Goal: Communication & Community: Answer question/provide support

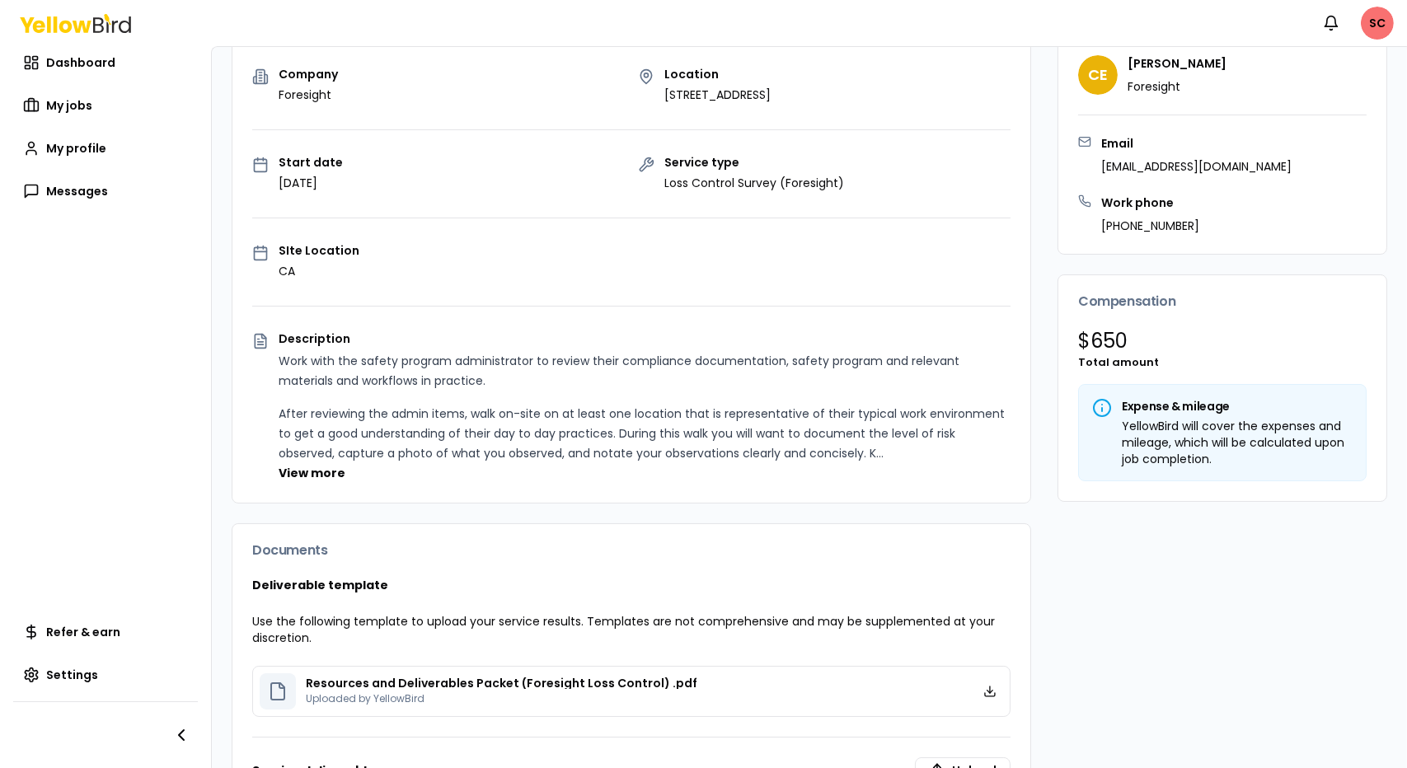
scroll to position [309, 0]
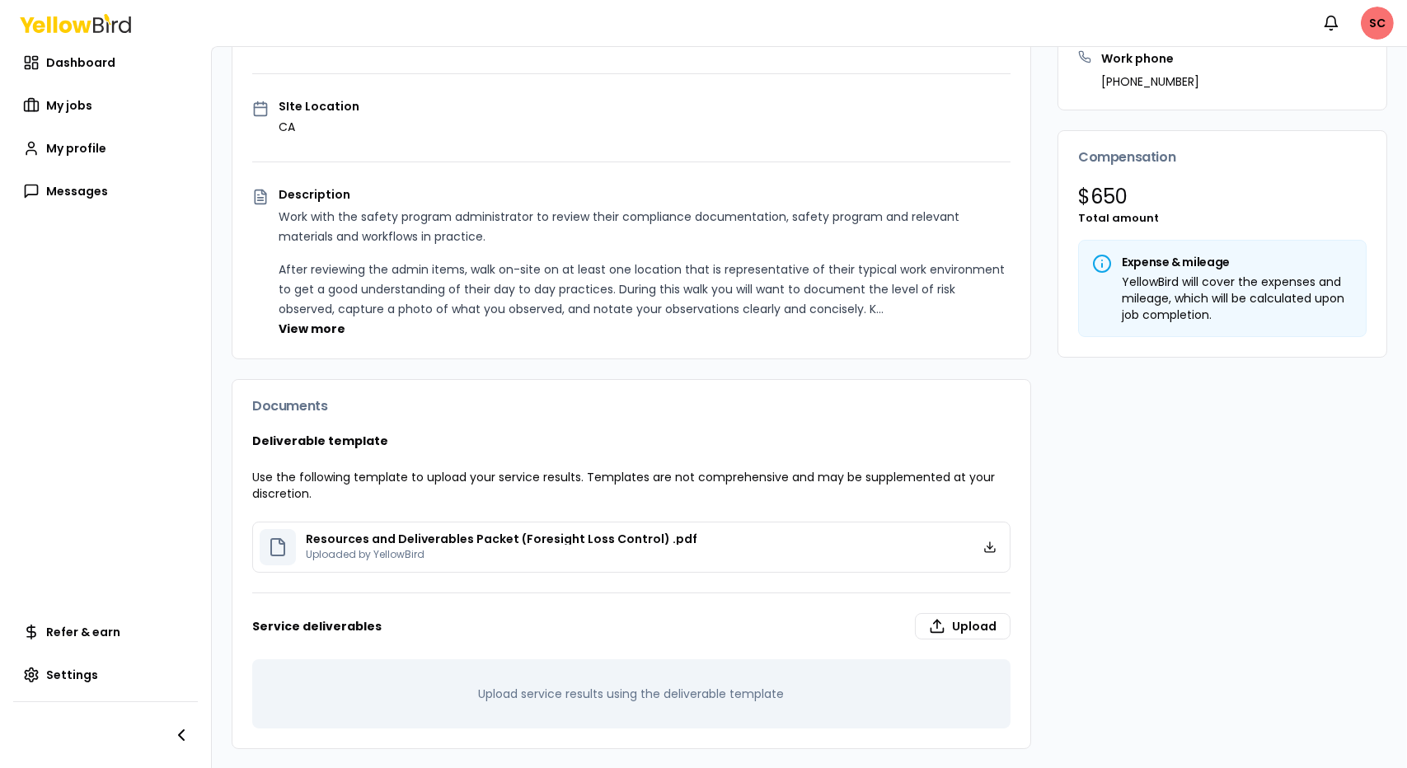
click at [315, 327] on button "View more" at bounding box center [312, 329] width 67 height 16
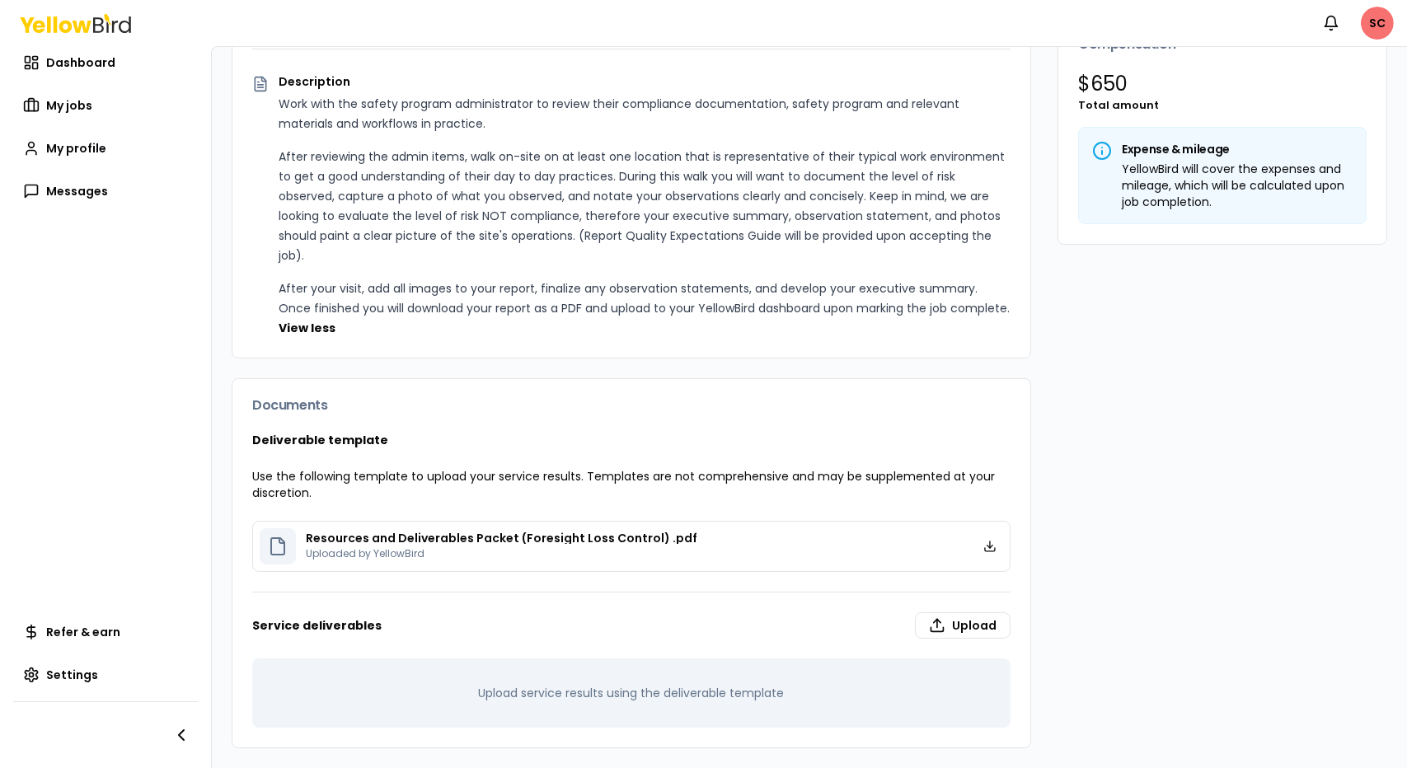
scroll to position [441, 0]
click at [338, 538] on p "Resources and Deliverables Packet (Foresight Loss Control) .pdf" at bounding box center [501, 538] width 391 height 12
click at [274, 547] on icon at bounding box center [278, 547] width 20 height 20
click at [324, 540] on p "Resources and Deliverables Packet (Foresight Loss Control) .pdf" at bounding box center [501, 538] width 391 height 12
drag, startPoint x: 324, startPoint y: 540, endPoint x: 372, endPoint y: 542, distance: 47.9
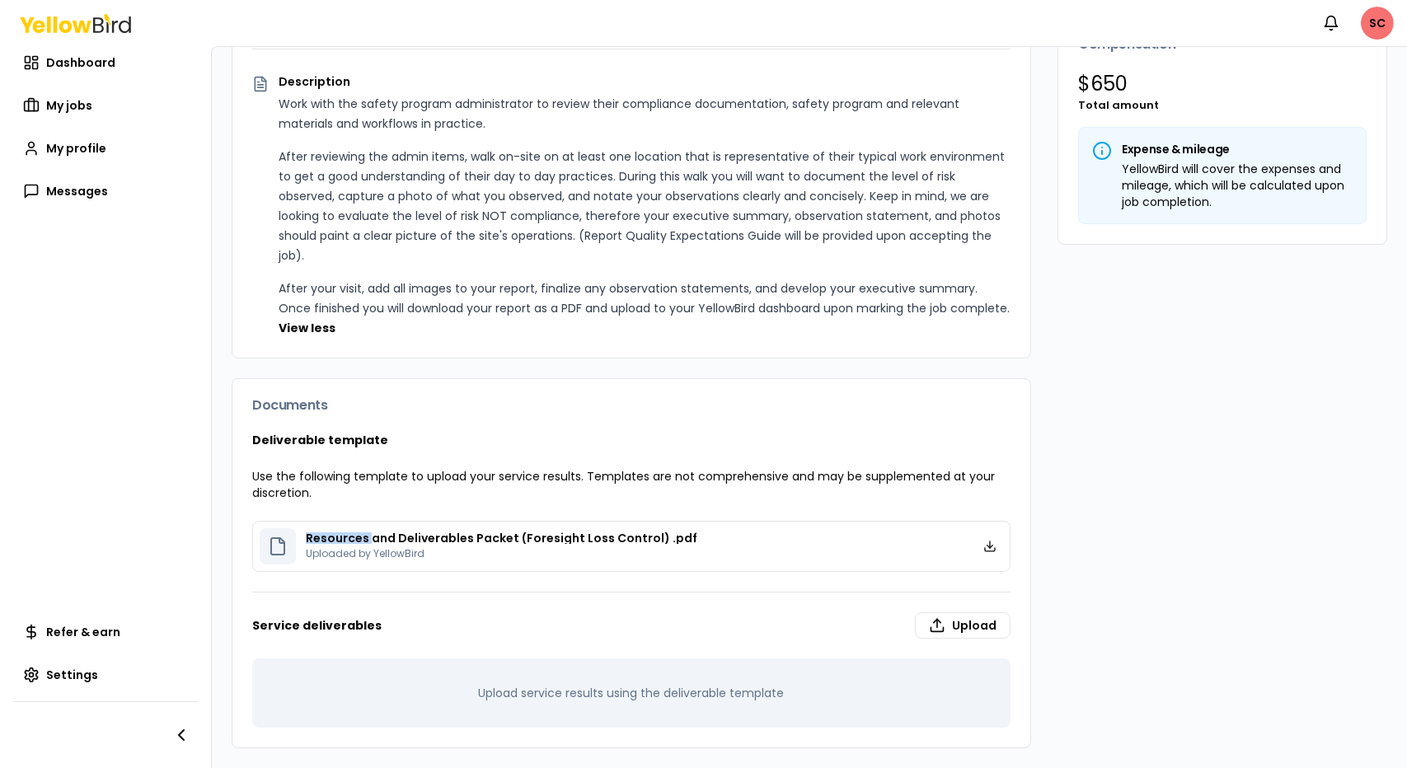
click at [324, 540] on p "Resources and Deliverables Packet (Foresight Loss Control) .pdf" at bounding box center [501, 538] width 391 height 12
click at [990, 546] on line at bounding box center [990, 544] width 0 height 7
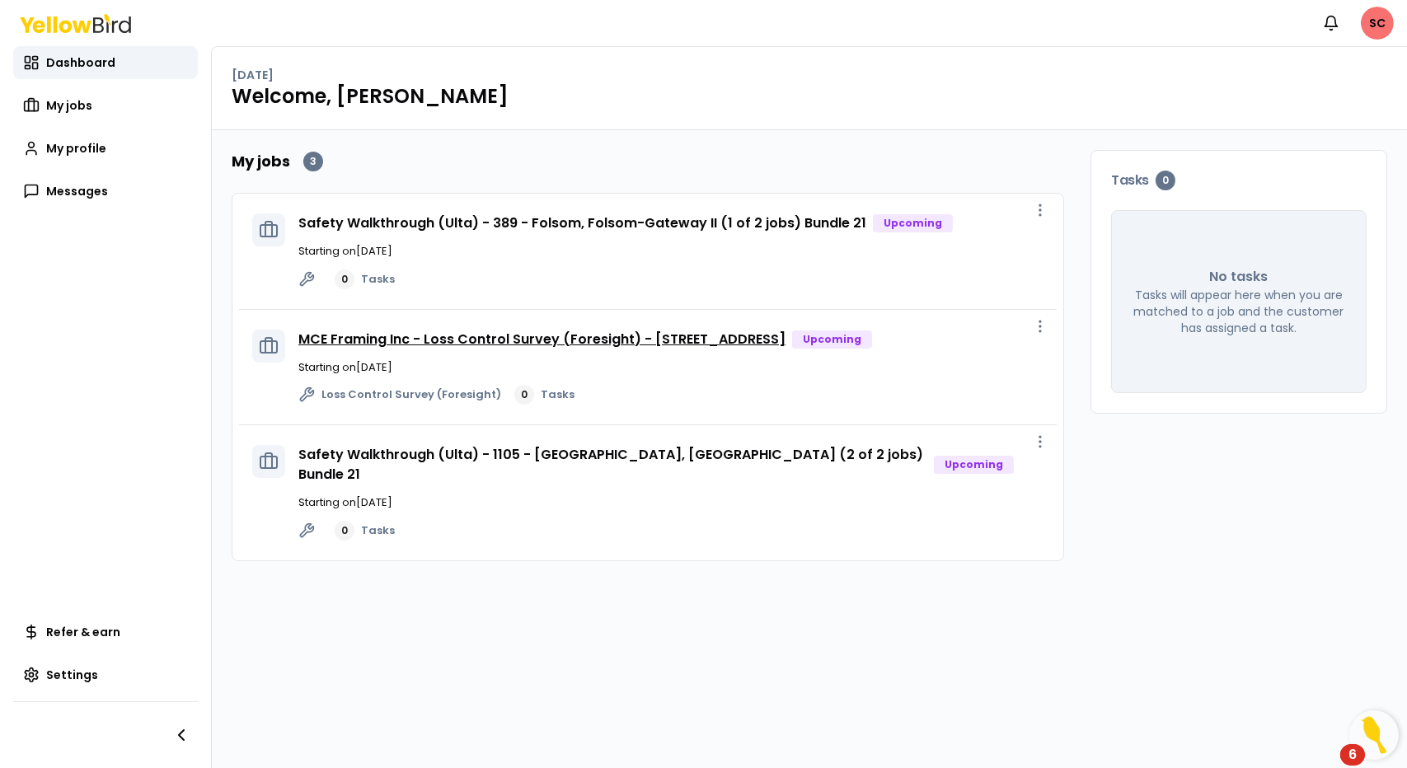
click at [346, 340] on link "MCE Framing Inc - Loss Control Survey (Foresight) - [STREET_ADDRESS]" at bounding box center [541, 339] width 487 height 19
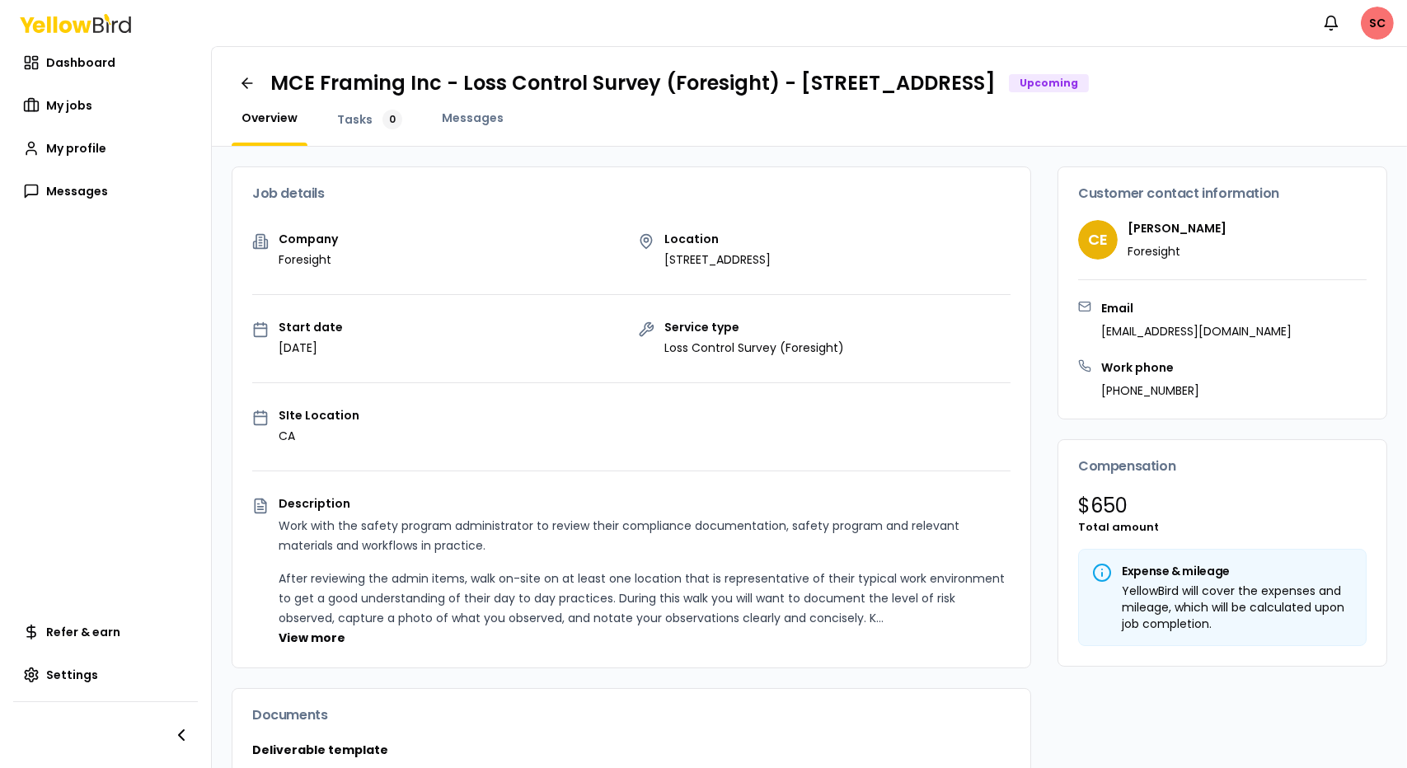
scroll to position [165, 0]
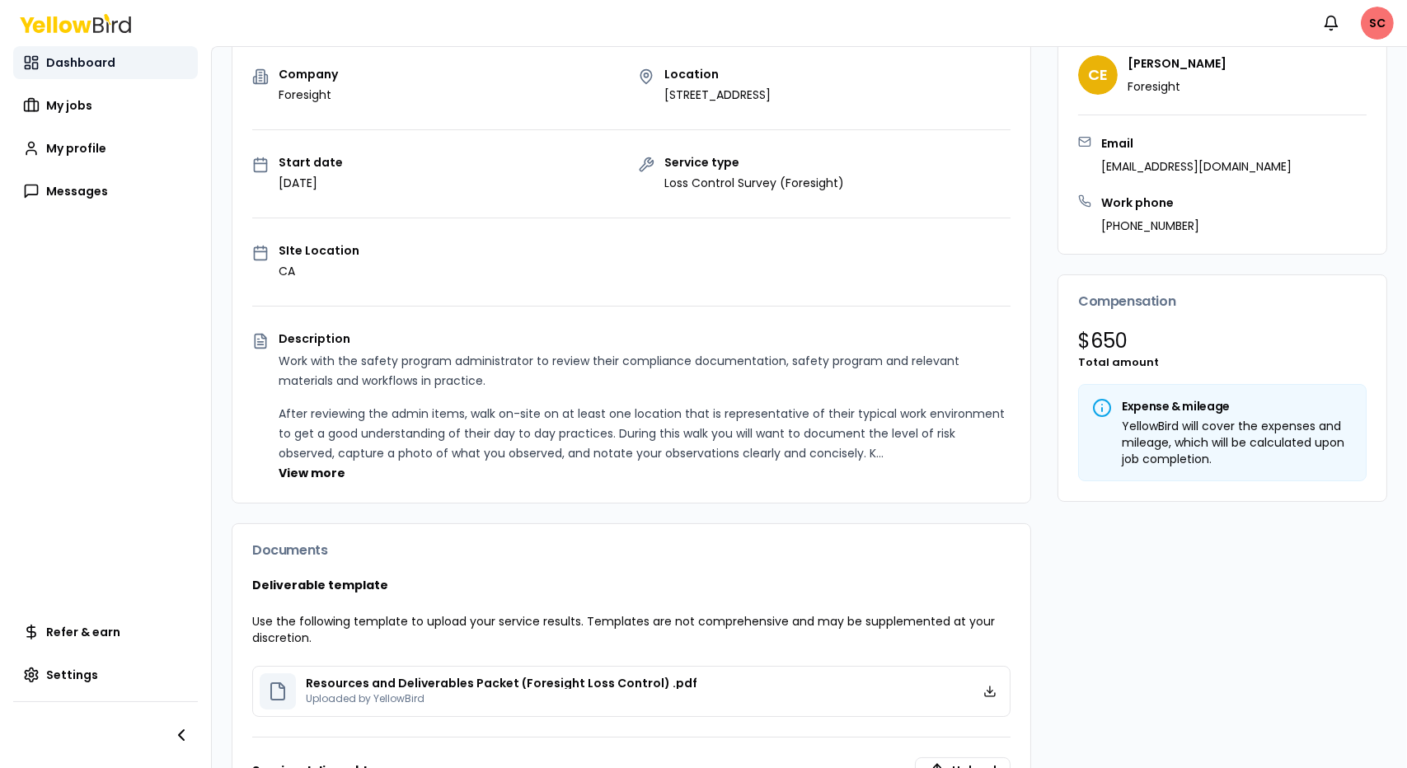
click at [84, 65] on span "Dashboard" at bounding box center [80, 62] width 69 height 16
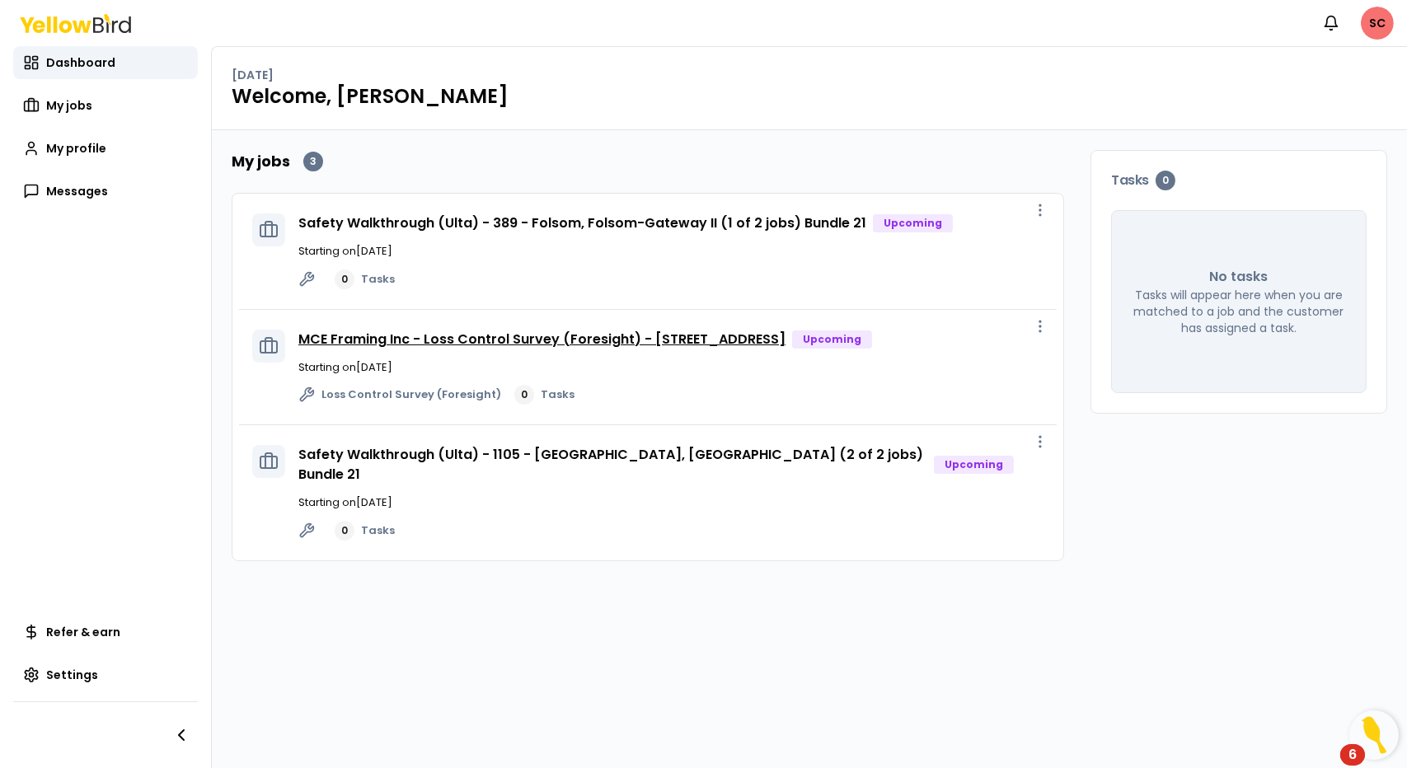
click at [357, 340] on link "MCE Framing Inc - Loss Control Survey (Foresight) - [STREET_ADDRESS]" at bounding box center [541, 339] width 487 height 19
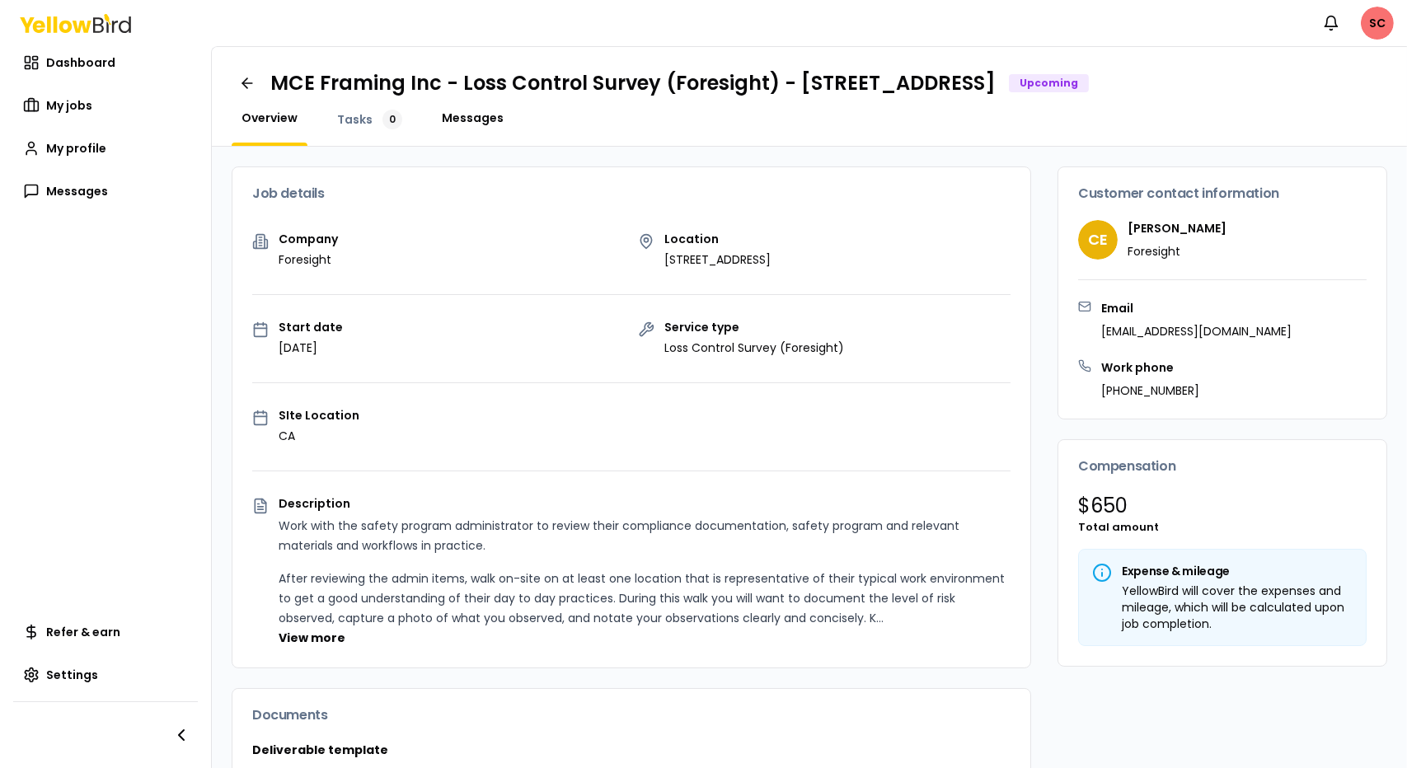
click at [449, 116] on span "Messages" at bounding box center [473, 118] width 62 height 16
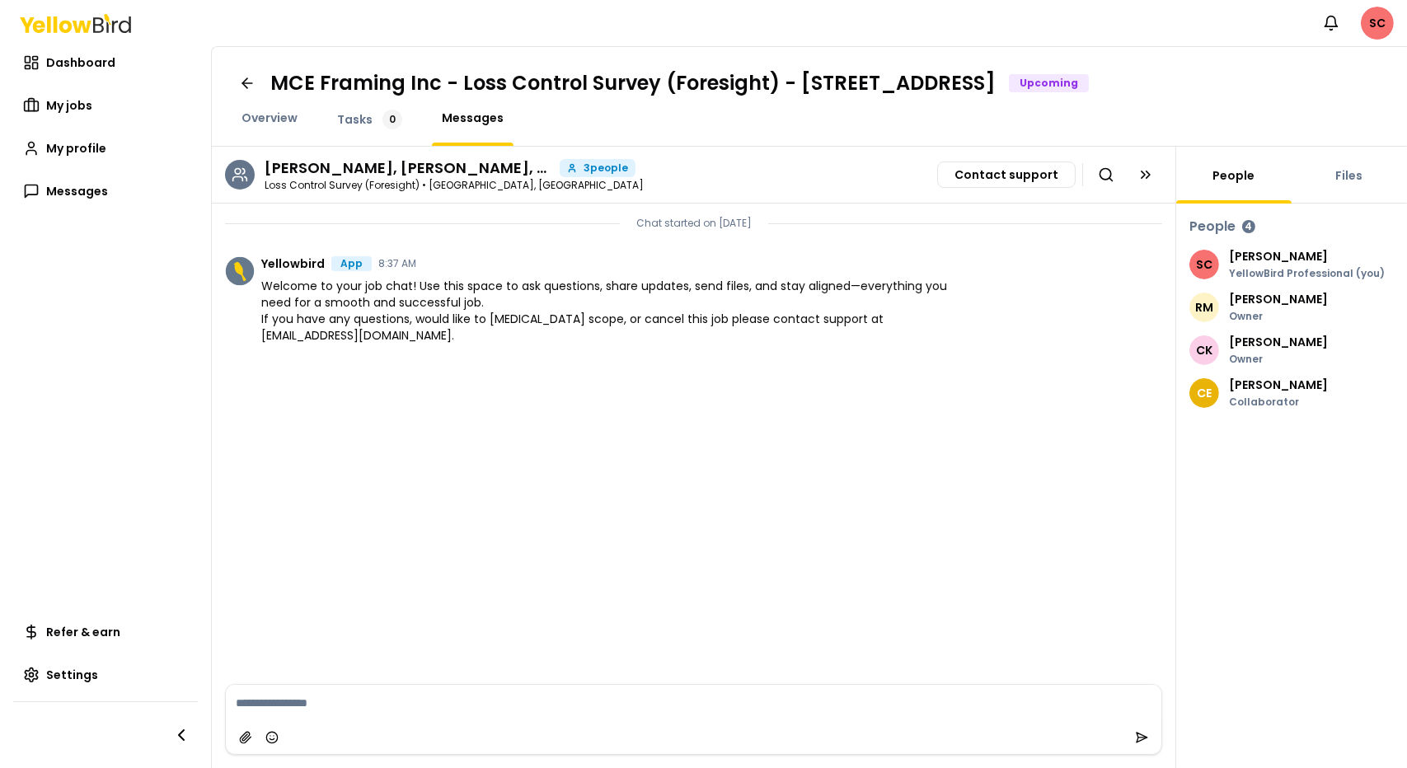
click at [237, 701] on textarea at bounding box center [693, 703] width 935 height 36
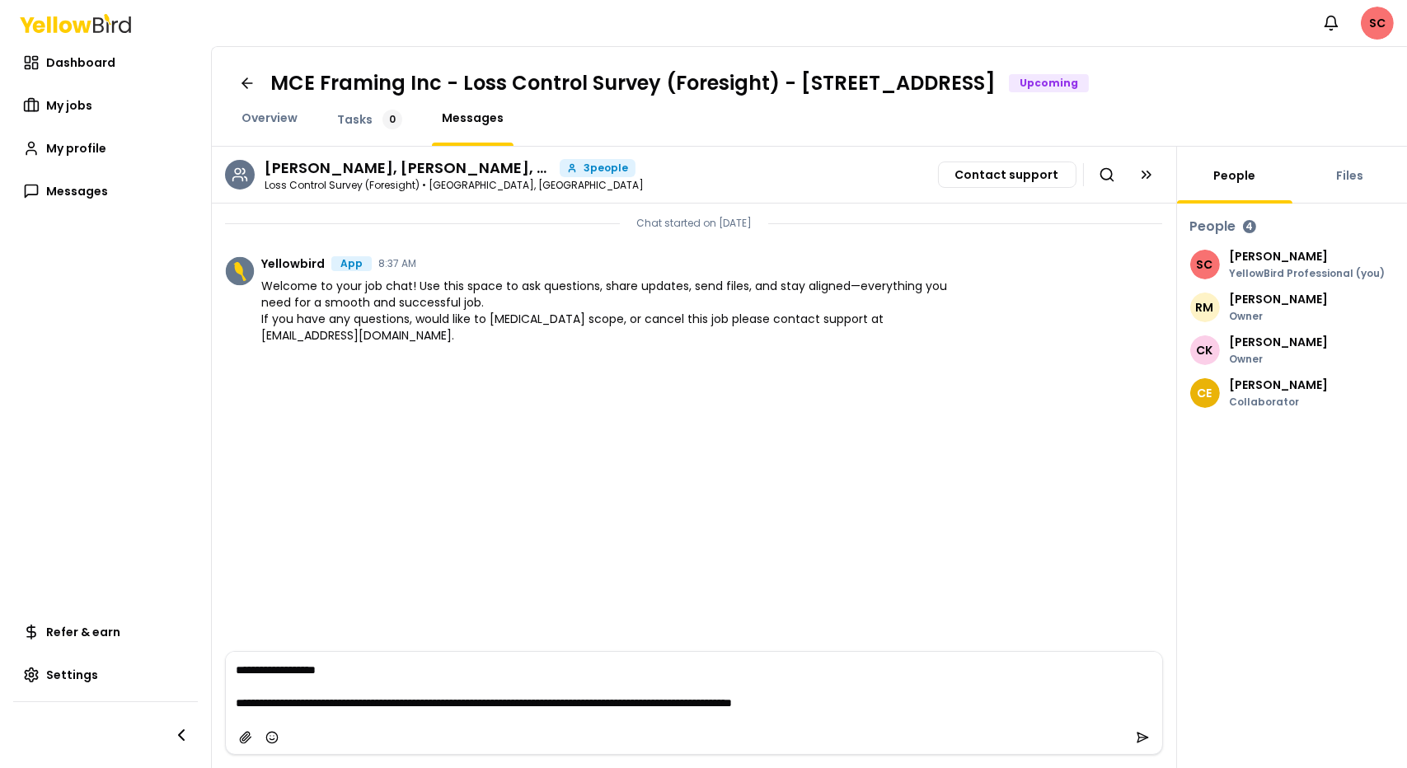
click at [876, 703] on textarea "**********" at bounding box center [694, 686] width 936 height 69
click at [997, 703] on textarea "**********" at bounding box center [694, 686] width 936 height 69
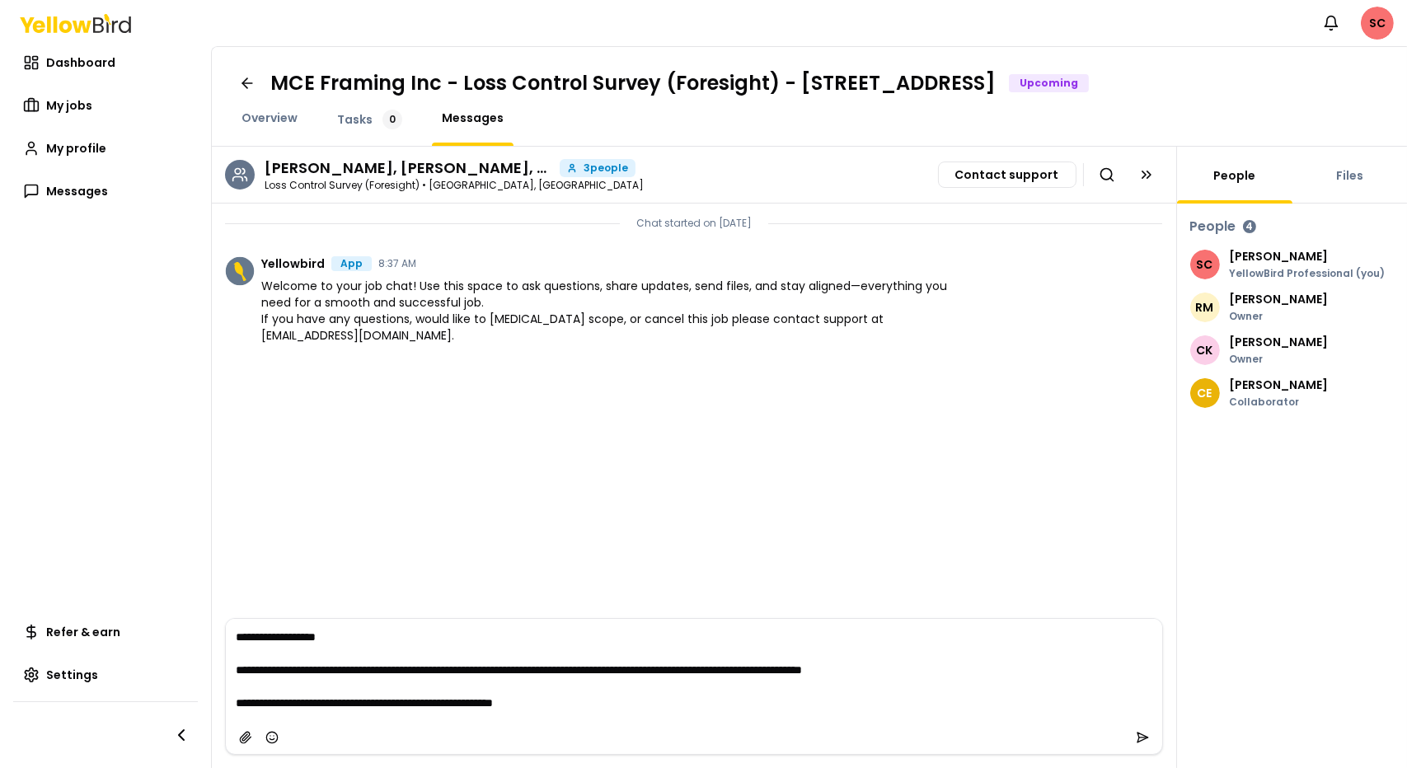
click at [626, 671] on textarea "**********" at bounding box center [694, 670] width 936 height 102
drag, startPoint x: 567, startPoint y: 706, endPoint x: 580, endPoint y: 704, distance: 13.3
click at [570, 704] on textarea "**********" at bounding box center [694, 670] width 936 height 102
type textarea "**********"
click at [1141, 739] on icon "submit" at bounding box center [1142, 737] width 13 height 13
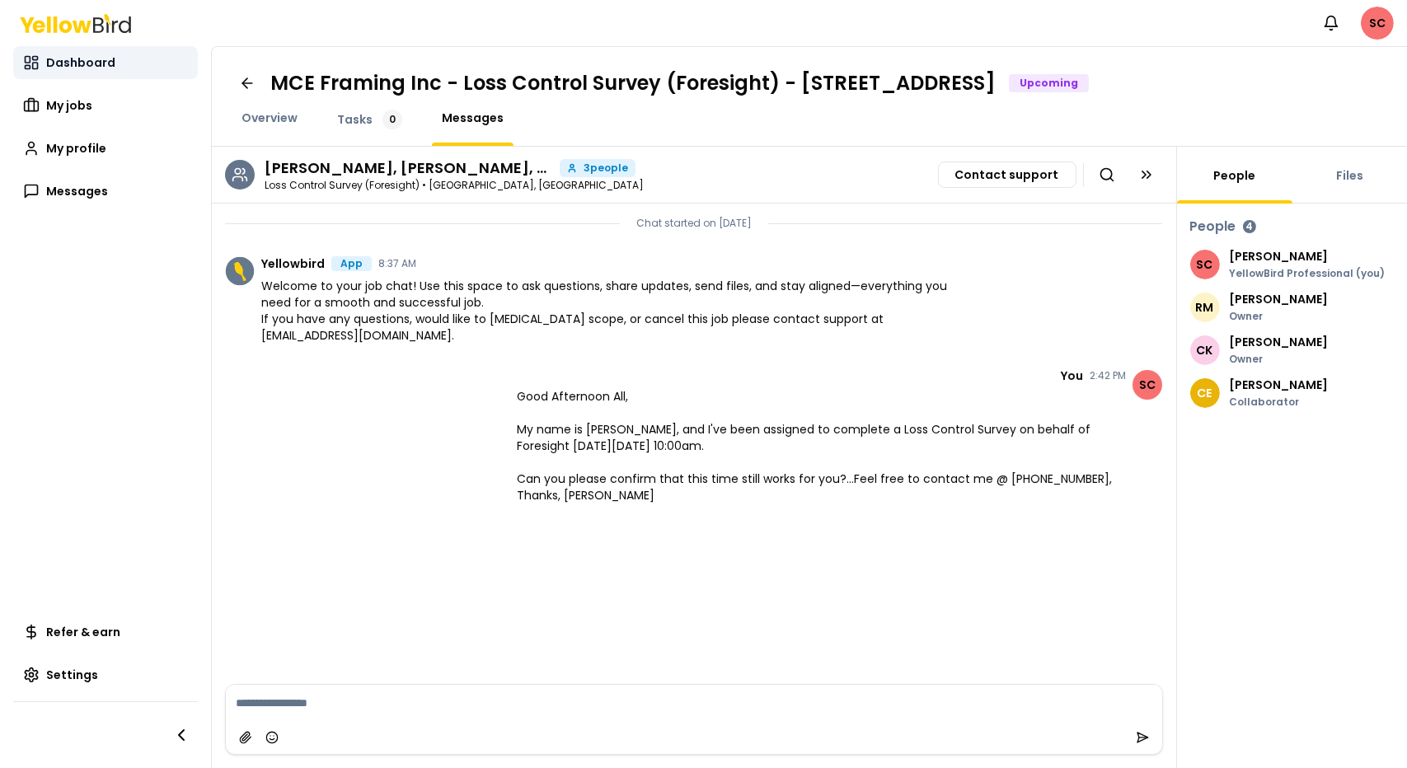
click at [93, 60] on span "Dashboard" at bounding box center [80, 62] width 69 height 16
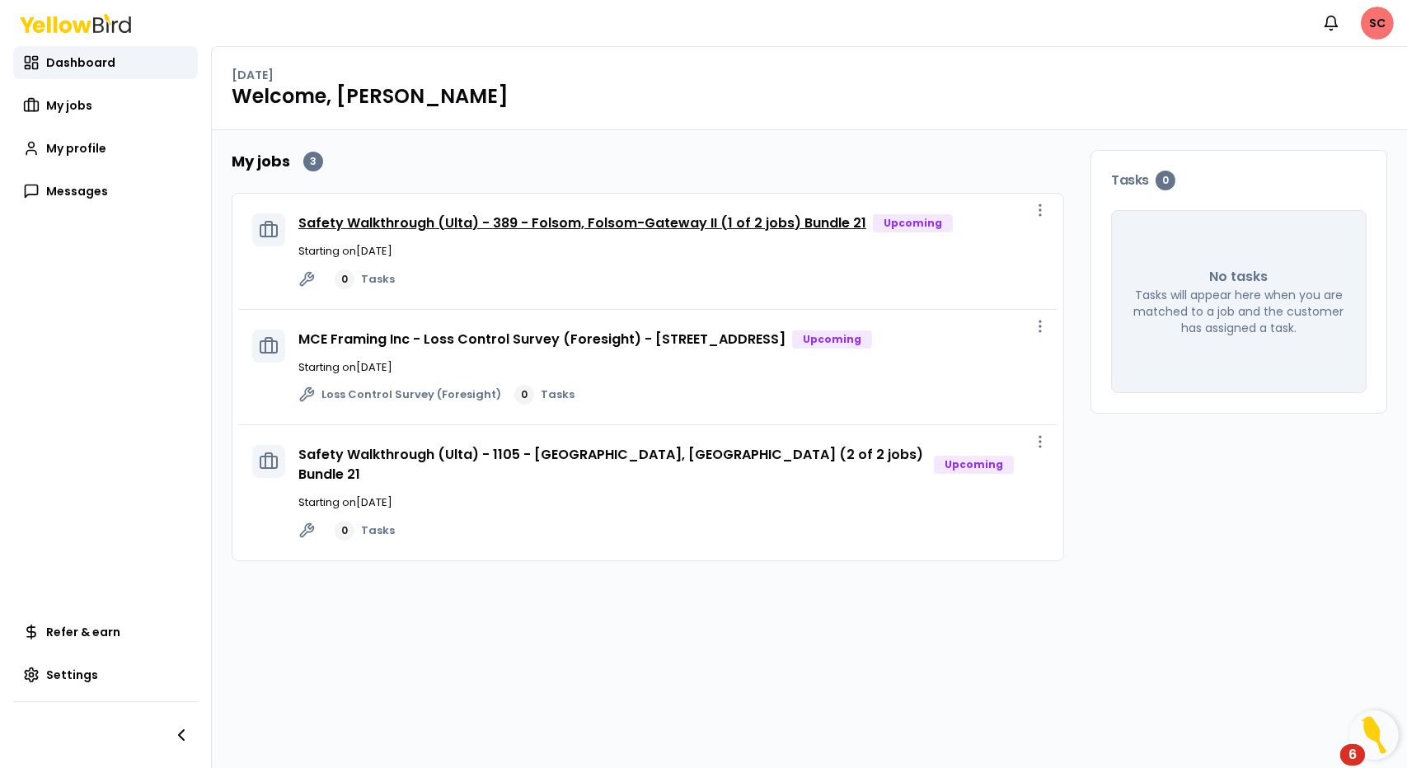
click at [504, 223] on link "Safety Walkthrough (Ulta) - 389 - Folsom, Folsom-Gateway II (1 of 2 jobs) Bundl…" at bounding box center [582, 222] width 568 height 19
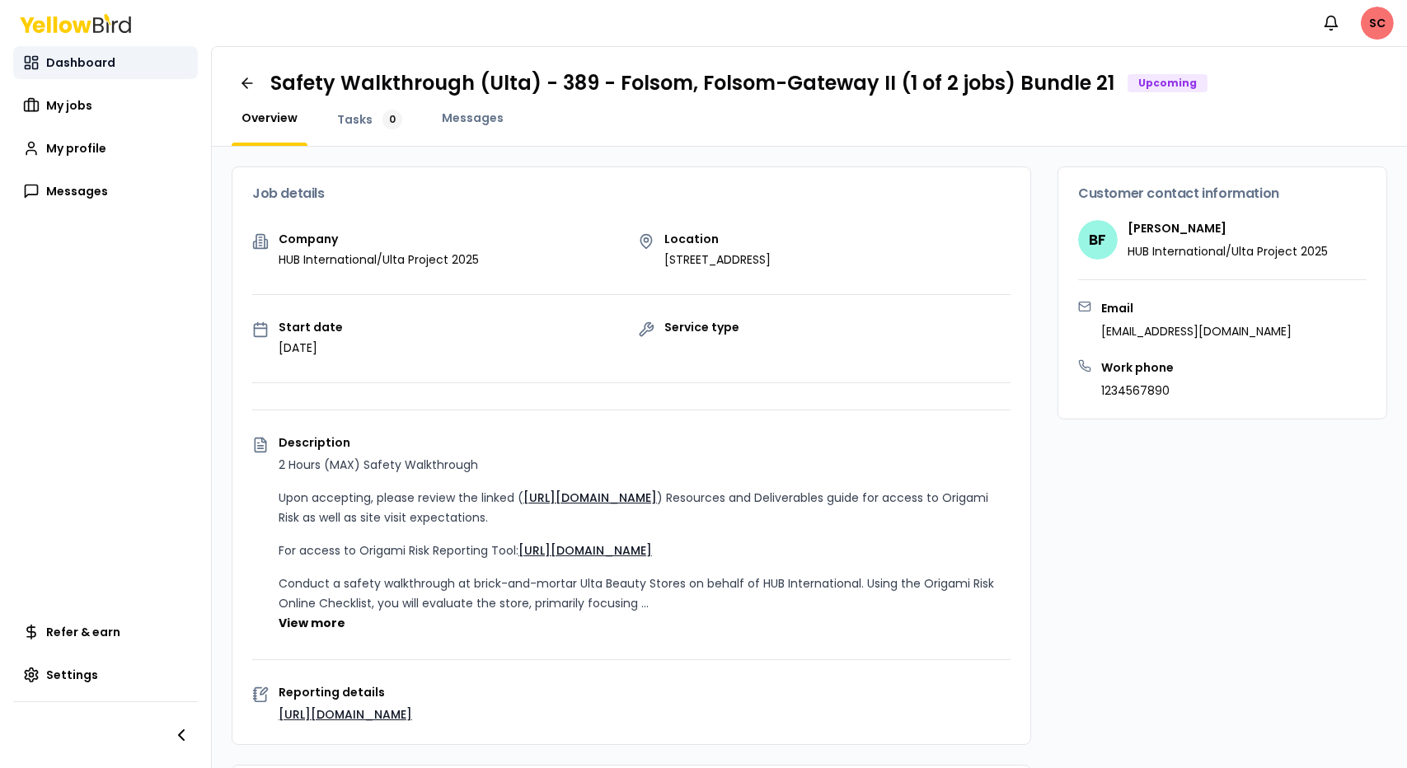
click at [64, 66] on span "Dashboard" at bounding box center [80, 62] width 69 height 16
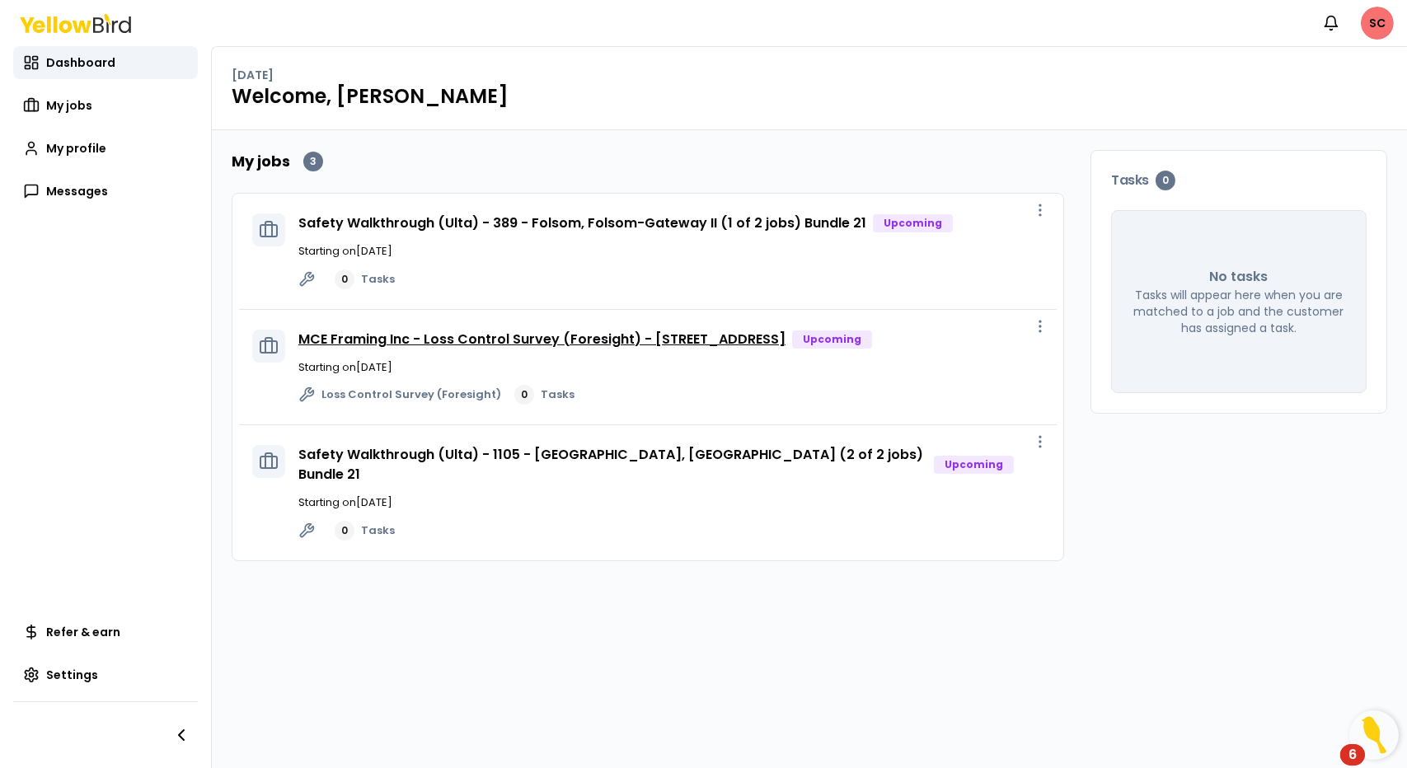
click at [359, 338] on link "MCE Framing Inc - Loss Control Survey (Foresight) - [STREET_ADDRESS]" at bounding box center [541, 339] width 487 height 19
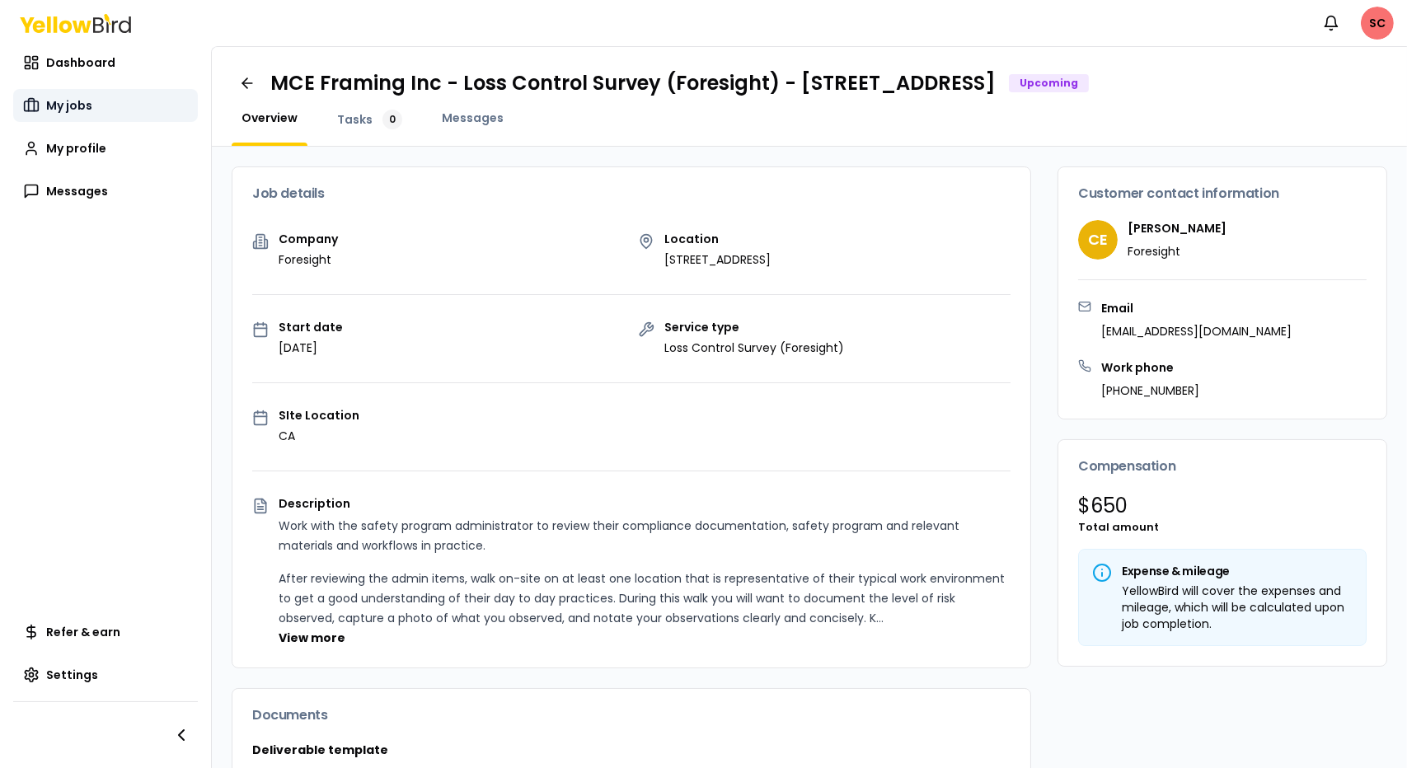
click at [69, 104] on span "My jobs" at bounding box center [69, 105] width 46 height 16
